Goal: Task Accomplishment & Management: Use online tool/utility

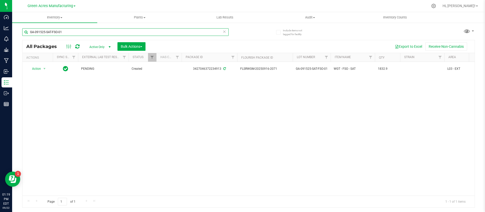
click at [66, 33] on input "GA-091525-SAT-FSO-01" at bounding box center [125, 32] width 207 height 8
paste input "250514-GRZ-T-35C-TB-CRUMBLE"
type input "GA-250514-GRZ-T-35C-TB-CRUMBLE01"
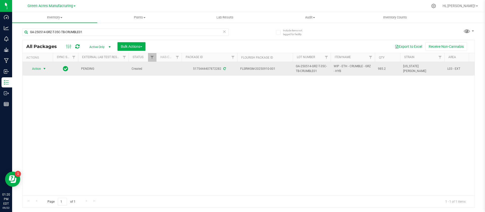
click at [41, 69] on span "Action" at bounding box center [35, 68] width 14 height 7
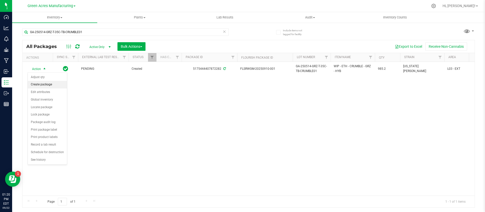
click at [41, 84] on li "Create package" at bounding box center [47, 85] width 39 height 8
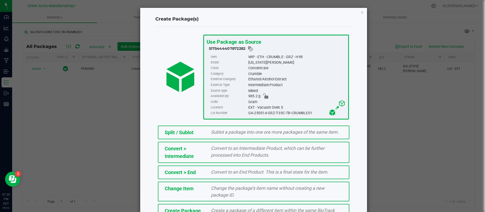
scroll to position [34, 0]
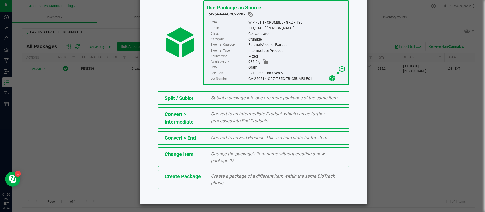
click at [225, 179] on div "Create a package of a different item within the same BioTrack phase." at bounding box center [276, 180] width 139 height 14
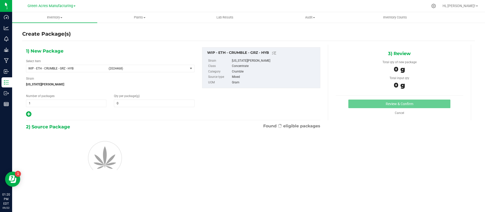
type input "0.0000"
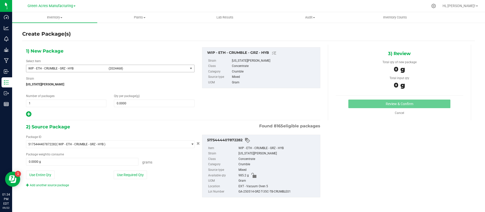
click at [59, 70] on span "WIP - ETH - CRUMBLE - GRZ - HYB (2024468)" at bounding box center [107, 68] width 162 height 7
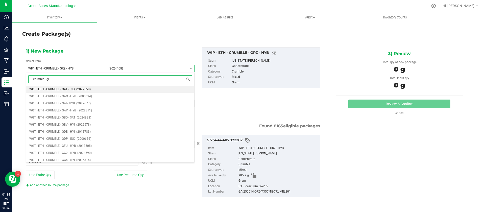
type input "crumble - grz"
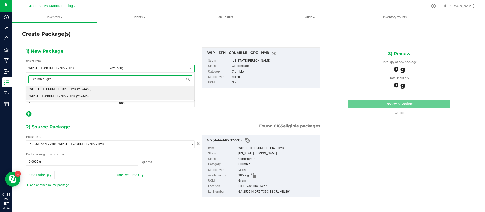
click at [62, 89] on span "WGT - ETH - CRUMBLE - GRZ - HYB" at bounding box center [52, 89] width 46 height 4
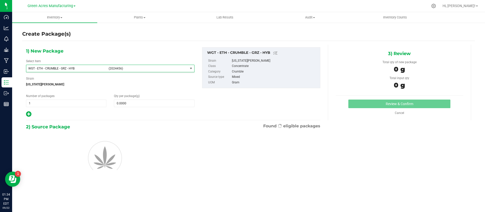
type input "0.0000"
click at [143, 101] on span at bounding box center [154, 104] width 80 height 8
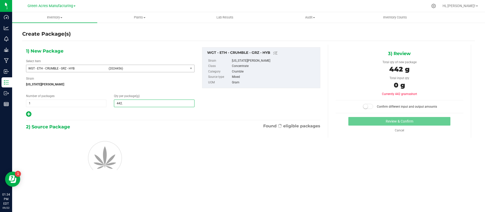
type input "442.1"
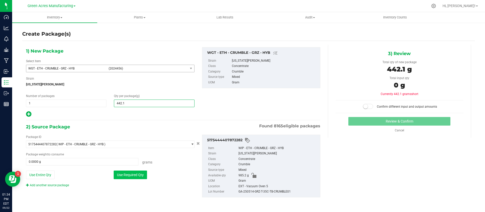
type input "442.1000"
click at [127, 177] on button "Use Required Qty" at bounding box center [130, 175] width 33 height 9
type input "442.1000 g"
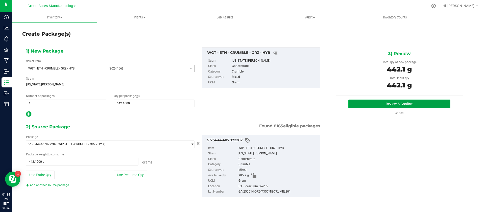
click at [366, 107] on button "Review & Confirm" at bounding box center [400, 104] width 102 height 9
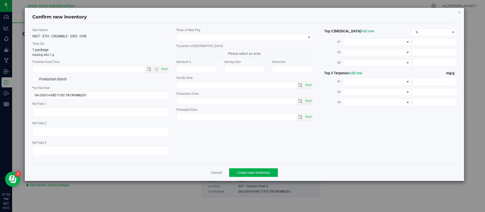
type textarea "ND PBO"
click at [166, 70] on span "Now" at bounding box center [164, 68] width 9 height 7
type input "[DATE] 1:34 PM"
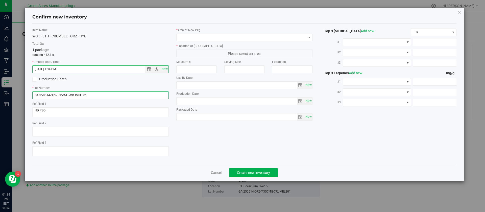
click at [107, 92] on input "GA-250514-GRZ-T-35C-TB-CRUMBLE01" at bounding box center [100, 96] width 136 height 8
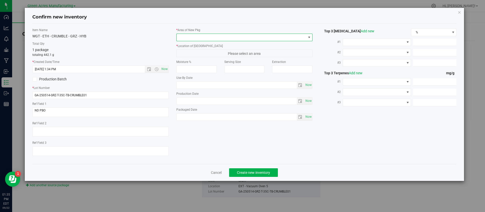
click at [183, 35] on span at bounding box center [242, 37] width 130 height 7
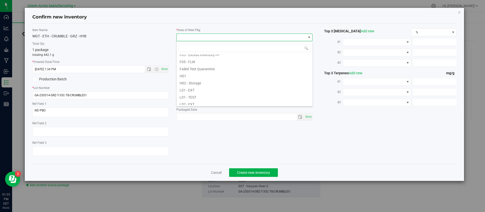
scroll to position [76, 0]
click at [200, 97] on li "L03 - EXT" at bounding box center [245, 95] width 136 height 7
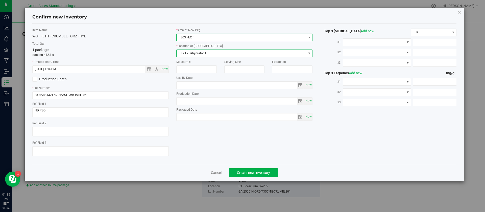
click at [193, 55] on span "EXT - Dehydrator 1" at bounding box center [242, 53] width 130 height 7
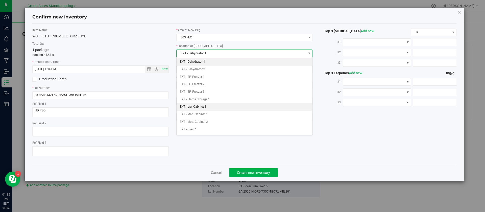
click at [209, 109] on li "EXT - Lrg. Cabinet 1" at bounding box center [245, 107] width 136 height 8
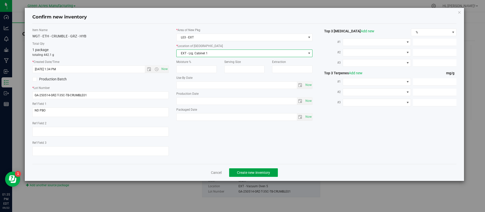
click at [246, 174] on span "Create new inventory" at bounding box center [253, 173] width 33 height 4
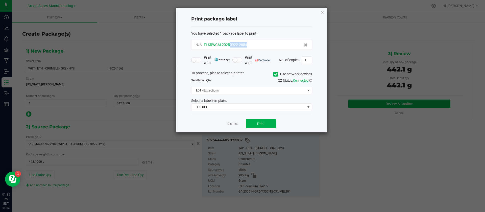
drag, startPoint x: 252, startPoint y: 46, endPoint x: 230, endPoint y: 47, distance: 22.2
click at [230, 47] on div "N/A FLSRWGM-20250922-2854" at bounding box center [252, 44] width 112 height 5
copy span "0922-2854"
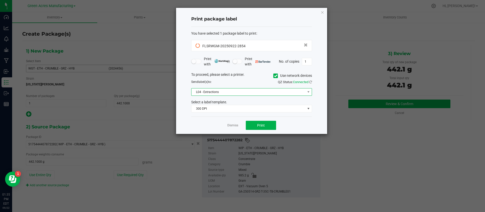
click at [247, 91] on span "L04 - Extractions" at bounding box center [249, 91] width 114 height 7
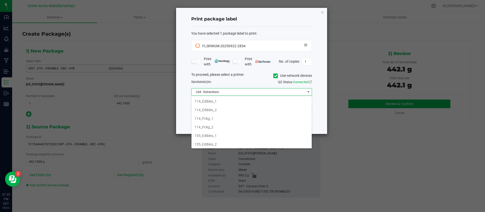
scroll to position [156, 0]
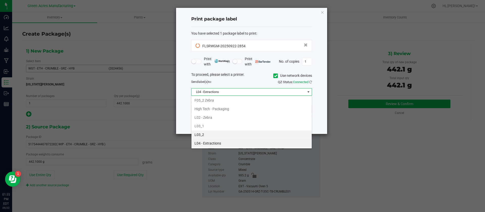
click at [248, 133] on li "L03_2" at bounding box center [252, 134] width 120 height 9
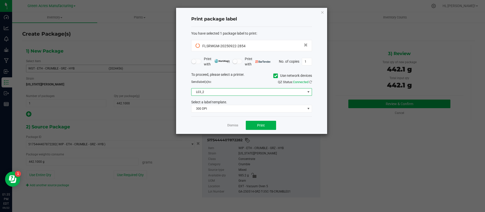
click at [283, 32] on div "You have selected 1 package label to print :" at bounding box center [251, 33] width 121 height 5
click at [256, 124] on button "Print" at bounding box center [261, 125] width 30 height 9
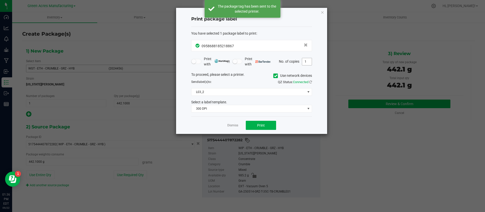
click at [308, 63] on input "1" at bounding box center [307, 61] width 10 height 7
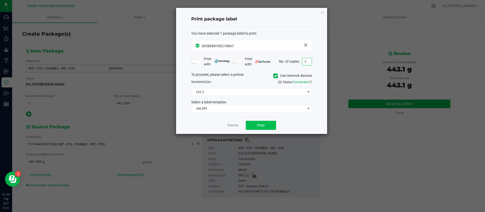
type input "2"
click at [266, 123] on button "Print" at bounding box center [261, 125] width 30 height 9
click at [229, 126] on link "Dismiss" at bounding box center [232, 125] width 11 height 4
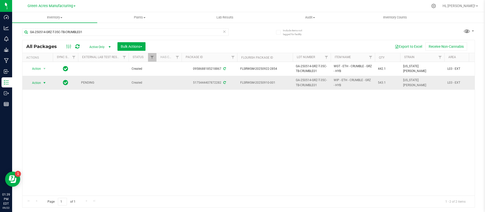
click at [34, 84] on span "Action" at bounding box center [35, 82] width 14 height 7
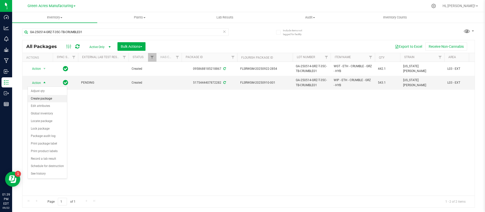
click at [39, 98] on li "Create package" at bounding box center [47, 99] width 39 height 8
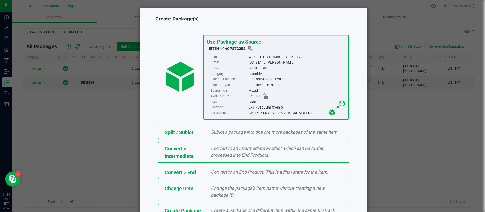
click at [273, 209] on span "Create a package of a different item within the same BioTrack phase." at bounding box center [273, 214] width 124 height 12
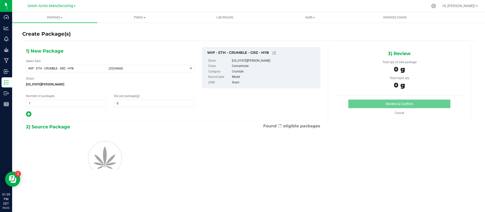
type input "0.0000"
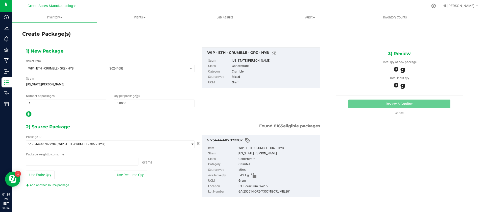
type input "0.0000 g"
click at [130, 102] on span at bounding box center [154, 104] width 80 height 8
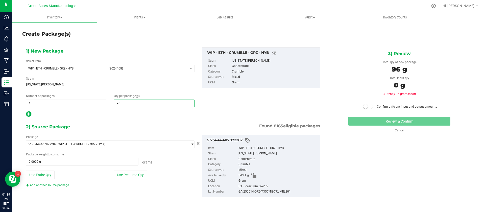
type input "96.4"
type input "96.4000"
click at [49, 178] on button "Use Entire Qty" at bounding box center [40, 175] width 29 height 9
type input "543.1000 g"
click at [371, 107] on span at bounding box center [368, 106] width 10 height 5
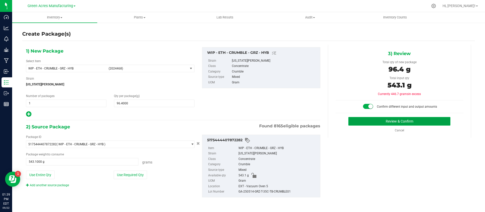
click at [373, 118] on button "Review & Confirm" at bounding box center [400, 121] width 102 height 9
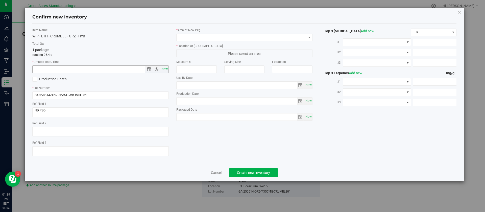
click at [166, 68] on span "Now" at bounding box center [164, 68] width 9 height 7
type input "[DATE] 1:39 PM"
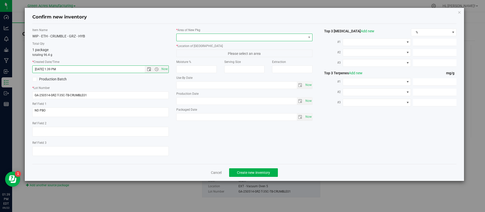
click at [205, 40] on span at bounding box center [242, 37] width 130 height 7
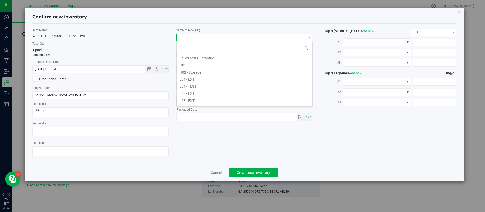
scroll to position [76, 0]
click at [188, 96] on li "L03 - EXT" at bounding box center [245, 95] width 136 height 7
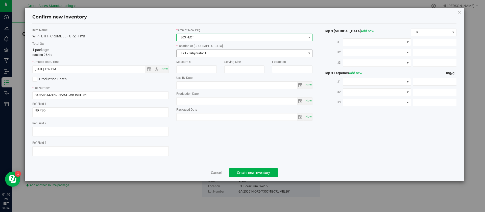
click at [183, 55] on span "EXT - Dehydrator 1" at bounding box center [242, 53] width 130 height 7
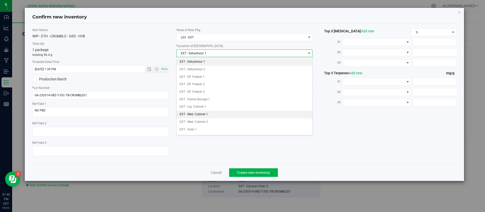
click at [200, 114] on li "EXT - Med. Cabinet 1" at bounding box center [245, 115] width 136 height 8
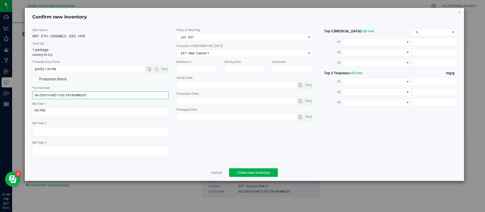
click at [93, 93] on input "GA-250514-GRZ-T-35C-TB-CRUMBLE01" at bounding box center [100, 96] width 136 height 8
type input "GA-250514-GRZ-T-35C-TB-CRUMBLE01-FAILED"
click at [238, 171] on span "Create new inventory" at bounding box center [253, 173] width 33 height 4
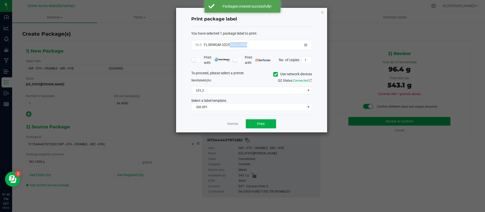
drag, startPoint x: 249, startPoint y: 43, endPoint x: 229, endPoint y: 48, distance: 20.6
click at [229, 48] on div "N/A FLSRWGM-20250922-2856" at bounding box center [251, 45] width 121 height 10
drag, startPoint x: 258, startPoint y: 47, endPoint x: 229, endPoint y: 50, distance: 29.2
click at [229, 50] on div "N/A FLSRWGM-20250922-2856" at bounding box center [251, 45] width 121 height 10
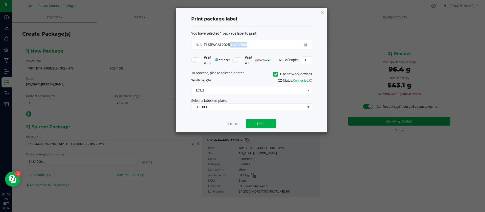
copy span "0922-2856"
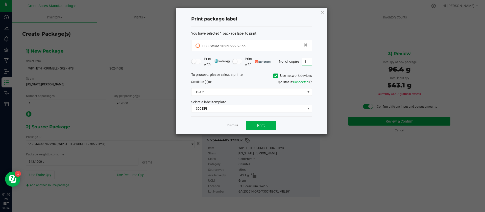
click at [307, 64] on input "1" at bounding box center [307, 61] width 10 height 7
type input "2"
click at [267, 126] on button "Print" at bounding box center [261, 125] width 30 height 9
click at [267, 127] on button "Print" at bounding box center [261, 125] width 30 height 9
click at [235, 124] on div at bounding box center [251, 71] width 151 height 126
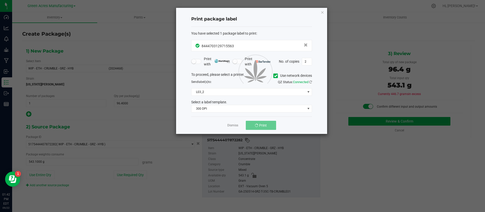
click at [235, 124] on div at bounding box center [251, 71] width 151 height 126
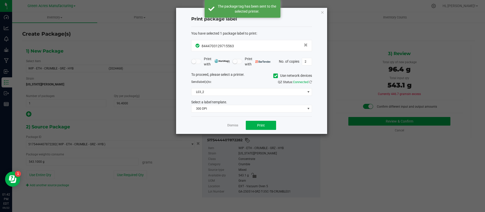
click at [235, 124] on link "Dismiss" at bounding box center [232, 125] width 11 height 4
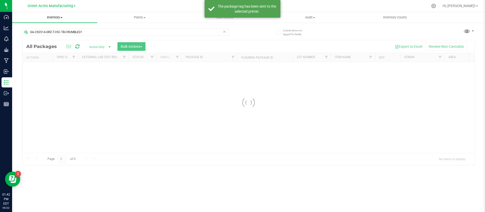
click at [56, 20] on uib-tab-heading "Inventory All packages All inventory Waste log Create inventory" at bounding box center [54, 17] width 85 height 11
click at [36, 31] on span "All packages" at bounding box center [29, 30] width 35 height 4
